Goal: Use online tool/utility: Utilize a website feature to perform a specific function

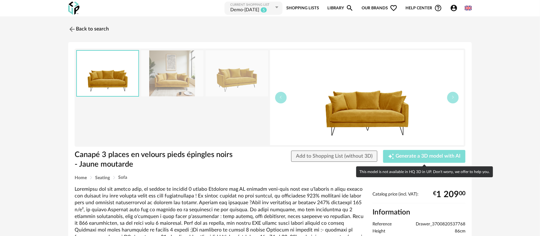
click at [407, 157] on span "Generate a 3D model with AI" at bounding box center [428, 156] width 65 height 5
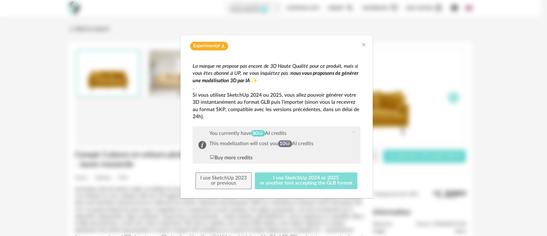
click at [315, 175] on button "I use SketchUp 2024 or 2025 or another tool accepting the GLB format" at bounding box center [306, 180] width 103 height 17
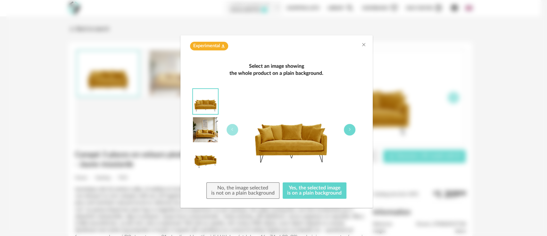
click at [349, 130] on icon "dialog" at bounding box center [350, 129] width 4 height 4
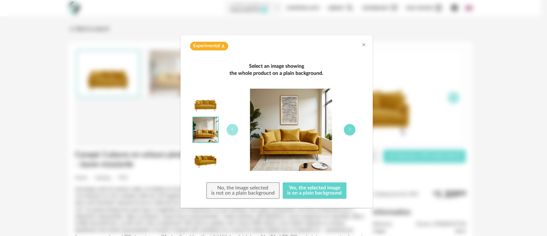
click at [349, 130] on icon "dialog" at bounding box center [350, 129] width 4 height 4
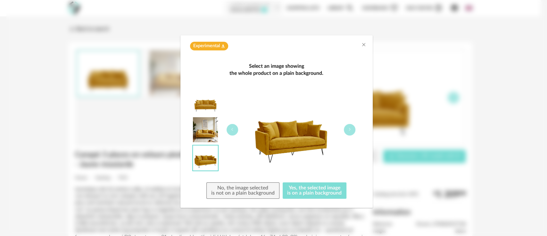
click at [314, 191] on button "Yes, the selected image is on a plain background" at bounding box center [315, 190] width 64 height 17
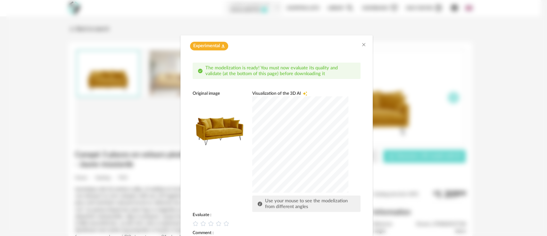
click at [285, 147] on div "dialog" at bounding box center [300, 144] width 96 height 96
click at [216, 222] on icon "dialog" at bounding box center [218, 223] width 7 height 7
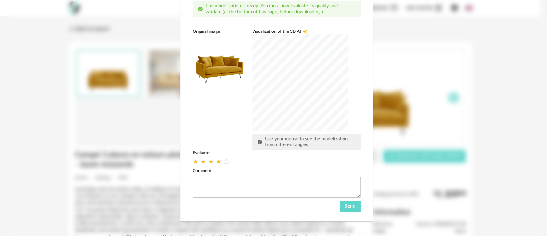
scroll to position [62, 0]
click at [345, 203] on span "Send" at bounding box center [350, 205] width 11 height 5
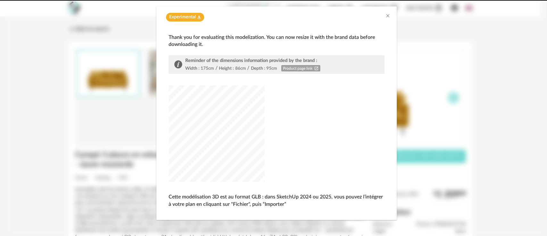
scroll to position [29, 0]
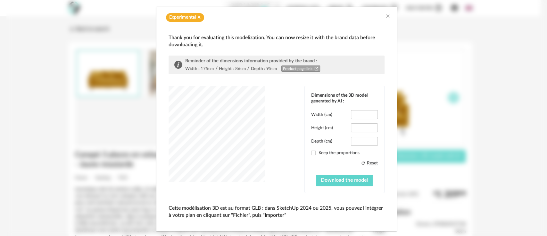
type input "*****"
type input "****"
drag, startPoint x: 365, startPoint y: 111, endPoint x: 348, endPoint y: 112, distance: 17.1
click at [351, 112] on input "*****" at bounding box center [364, 114] width 27 height 9
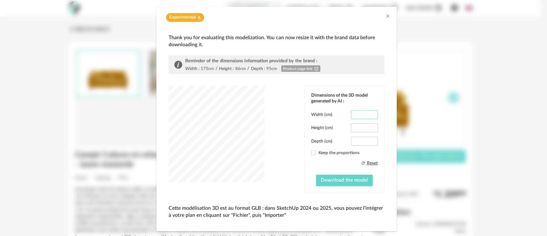
type input "***"
click at [362, 140] on input "****" at bounding box center [364, 141] width 27 height 9
type input "**"
click at [332, 176] on button "Download the model" at bounding box center [344, 180] width 57 height 12
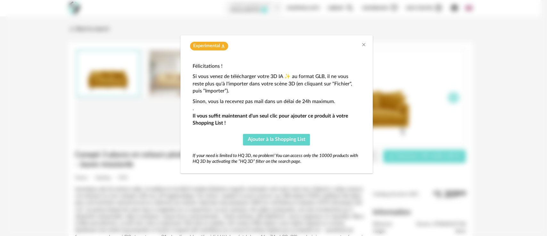
scroll to position [0, 0]
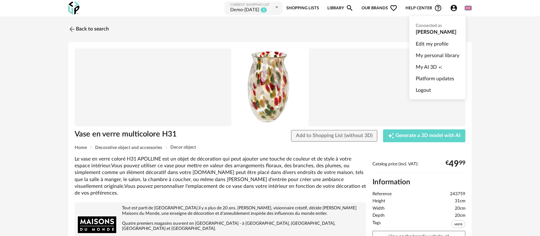
click at [454, 10] on icon "Account Circle icon" at bounding box center [454, 8] width 8 height 8
click at [423, 63] on span "My AI 3D" at bounding box center [426, 67] width 21 height 12
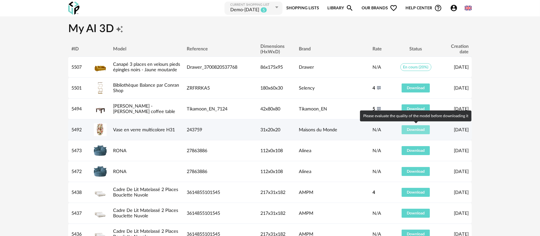
click at [413, 128] on span "Download" at bounding box center [416, 130] width 18 height 4
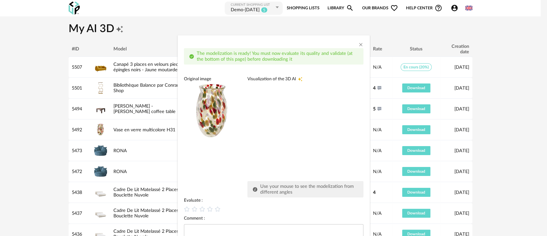
drag, startPoint x: 250, startPoint y: 126, endPoint x: 227, endPoint y: 110, distance: 28.2
drag, startPoint x: 227, startPoint y: 110, endPoint x: 298, endPoint y: 96, distance: 72.6
click at [298, 96] on div "dialog" at bounding box center [295, 130] width 96 height 96
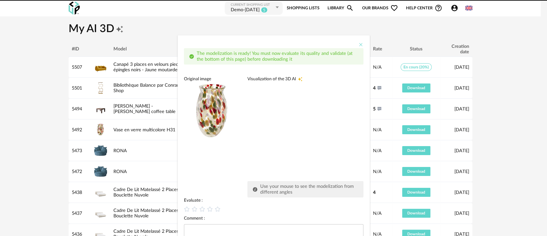
click at [358, 46] on icon "Close" at bounding box center [360, 44] width 5 height 5
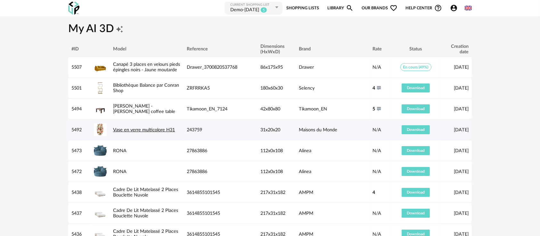
click at [159, 128] on link "Vase en verre multicolore H31" at bounding box center [144, 129] width 62 height 5
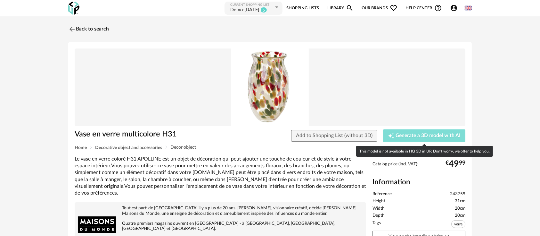
click at [408, 140] on button "Creation icon Generate a 3D model with AI" at bounding box center [424, 135] width 82 height 13
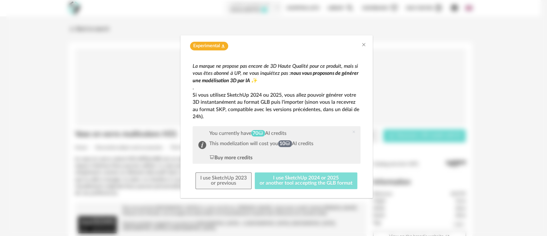
click at [301, 178] on button "I use SketchUp 2024 or 2025 or another tool accepting the GLB format" at bounding box center [306, 180] width 103 height 17
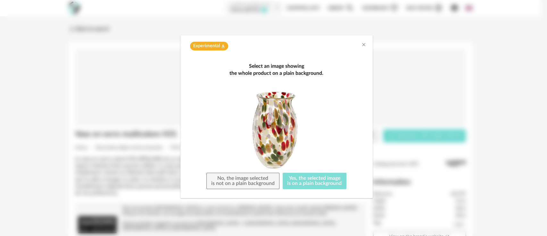
click at [305, 176] on button "Yes, the selected image is on a plain background" at bounding box center [315, 180] width 64 height 17
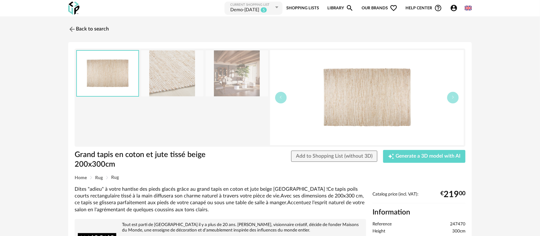
click at [459, 221] on span "247470" at bounding box center [457, 224] width 15 height 6
copy span "247470"
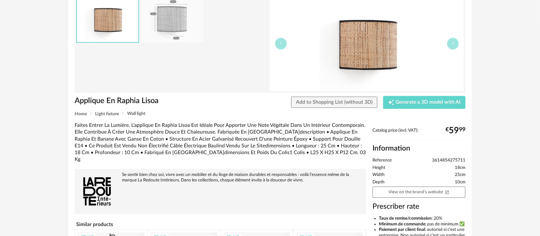
scroll to position [54, 0]
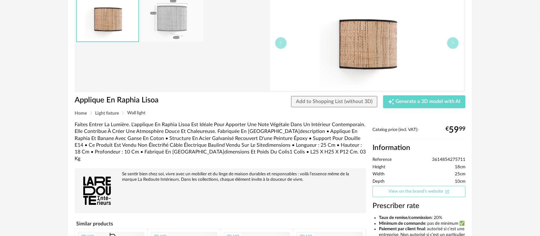
click at [398, 191] on link "View on the brand's website Open In New icon" at bounding box center [419, 191] width 93 height 11
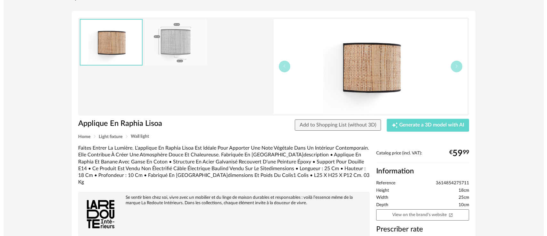
scroll to position [31, 0]
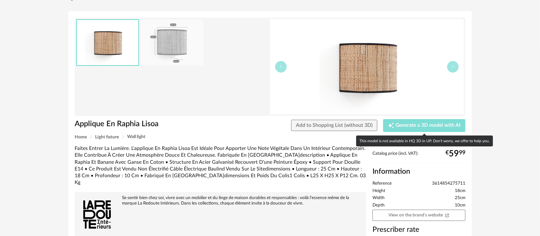
click at [414, 129] on button "Creation icon Generate a 3D model with AI" at bounding box center [424, 125] width 82 height 13
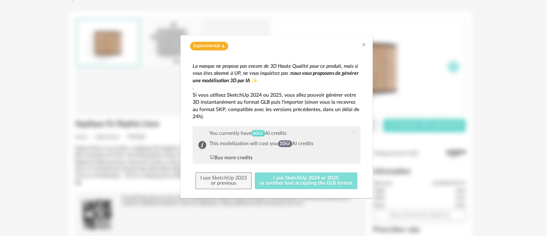
click at [301, 186] on button "I use SketchUp 2024 or 2025 or another tool accepting the GLB format" at bounding box center [306, 180] width 103 height 17
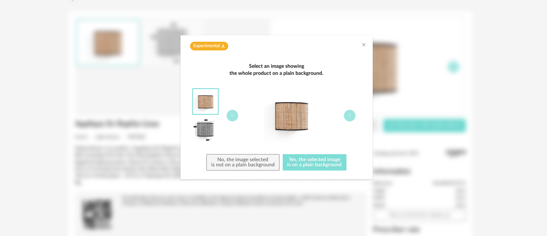
click at [310, 162] on button "Yes, the selected image is on a plain background" at bounding box center [315, 162] width 64 height 17
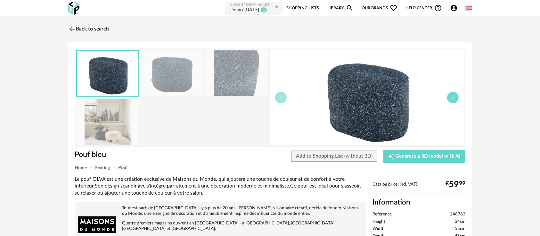
click at [447, 96] on button "button" at bounding box center [453, 98] width 12 height 12
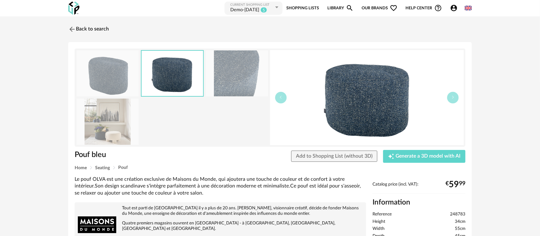
click at [464, 215] on span "248783" at bounding box center [457, 214] width 15 height 6
click at [463, 215] on span "248783" at bounding box center [457, 214] width 15 height 6
copy span "248783"
